Goal: Transaction & Acquisition: Purchase product/service

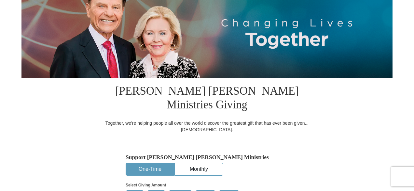
select select "MD"
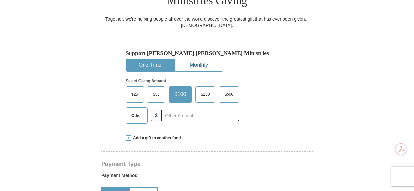
scroll to position [207, 0]
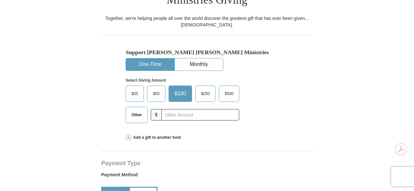
click at [138, 107] on label "Other" at bounding box center [137, 115] width 22 height 16
click at [0, 0] on input "Other" at bounding box center [0, 0] width 0 height 0
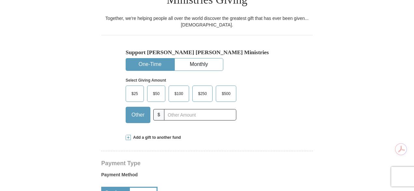
click at [131, 135] on span at bounding box center [128, 137] width 5 height 5
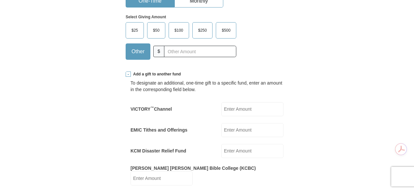
scroll to position [270, 0]
click at [183, 46] on input "text" at bounding box center [200, 51] width 72 height 11
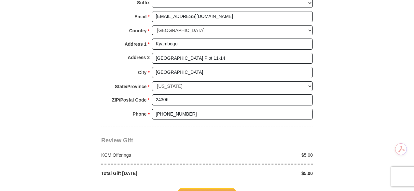
scroll to position [641, 0]
type input "5"
